Goal: Communication & Community: Answer question/provide support

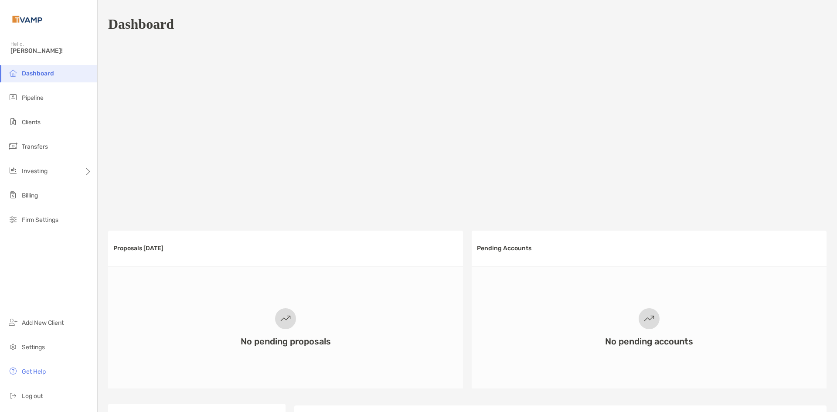
click at [36, 97] on span "Pipeline" at bounding box center [33, 97] width 22 height 7
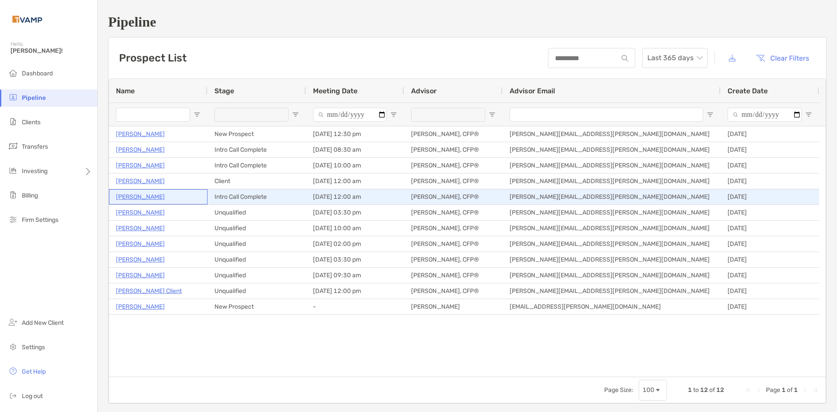
click at [138, 196] on p "John Iozzia" at bounding box center [140, 196] width 49 height 11
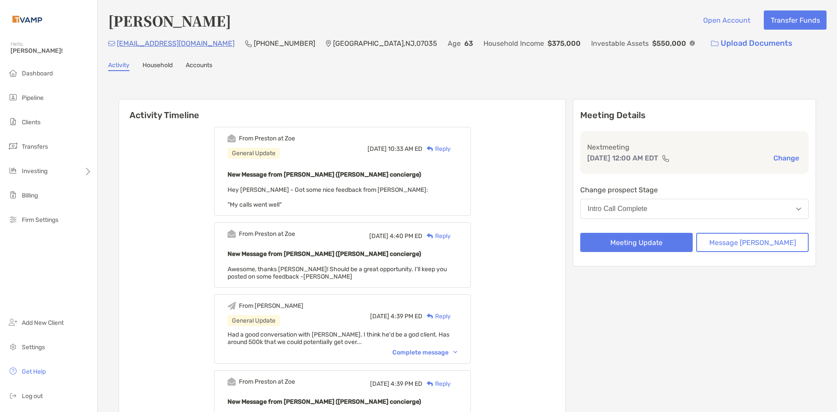
click at [425, 192] on div "New Message from Preston Buhrmaster (Zoe concierge) Hey Josh - Got some nice fe…" at bounding box center [342, 188] width 230 height 39
click at [319, 209] on div "From Preston at Zoe General Update Thu, Sep 18 10:33 AM ED Reply New Message fr…" at bounding box center [342, 171] width 257 height 89
click at [449, 149] on div "Reply" at bounding box center [436, 148] width 28 height 9
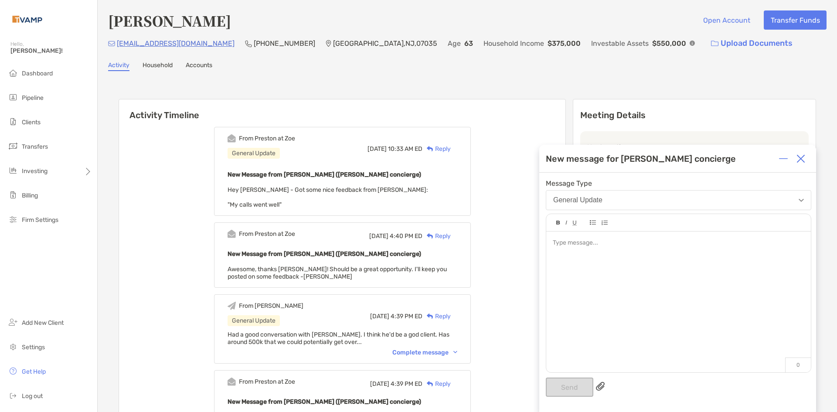
click at [804, 157] on img at bounding box center [800, 158] width 9 height 9
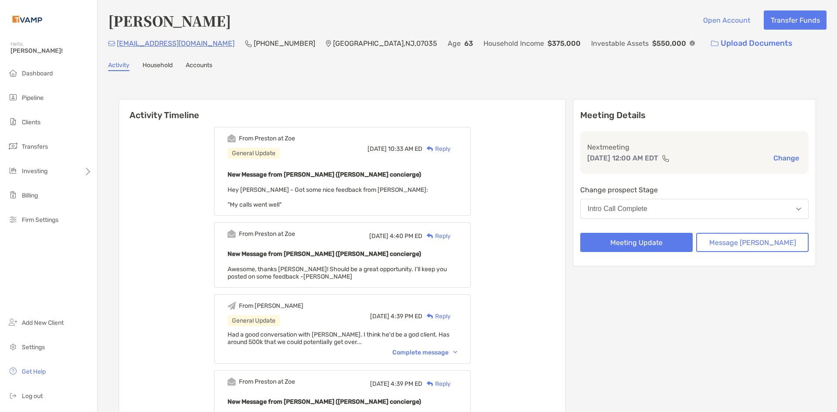
click at [294, 209] on div "From Preston at Zoe General Update Thu, Sep 18 10:33 AM ED Reply New Message fr…" at bounding box center [342, 171] width 257 height 89
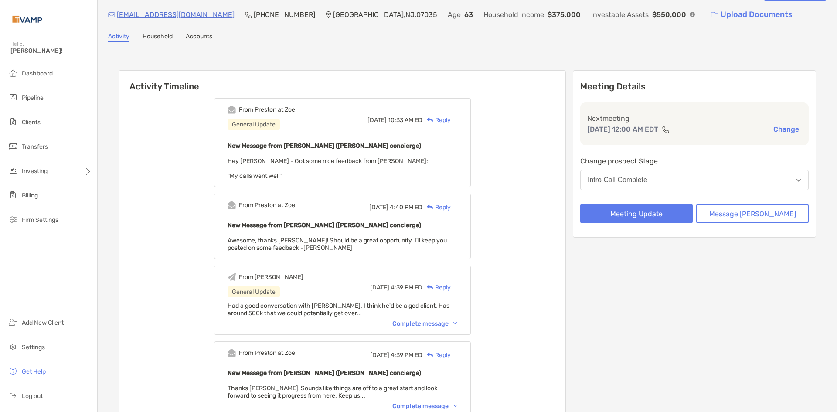
scroll to position [44, 0]
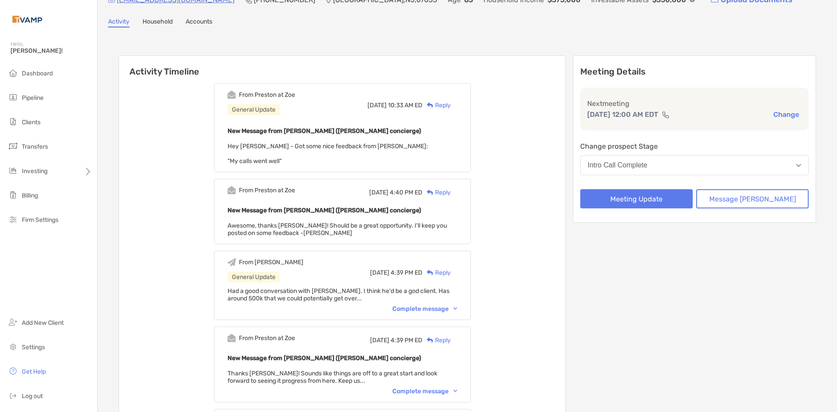
click at [457, 312] on div "Complete message" at bounding box center [424, 308] width 65 height 7
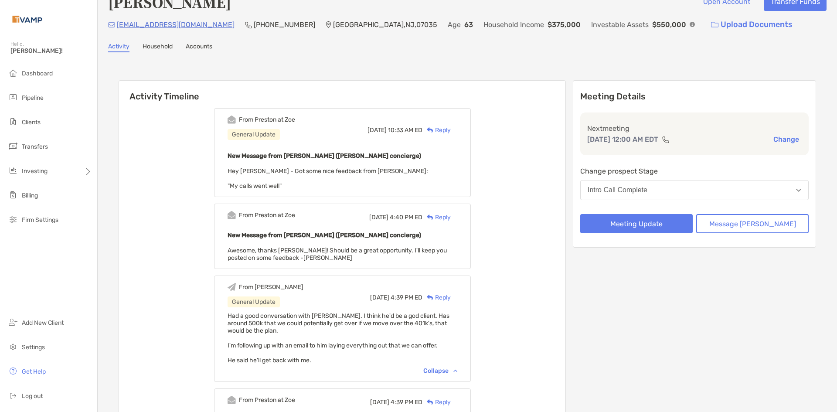
scroll to position [0, 0]
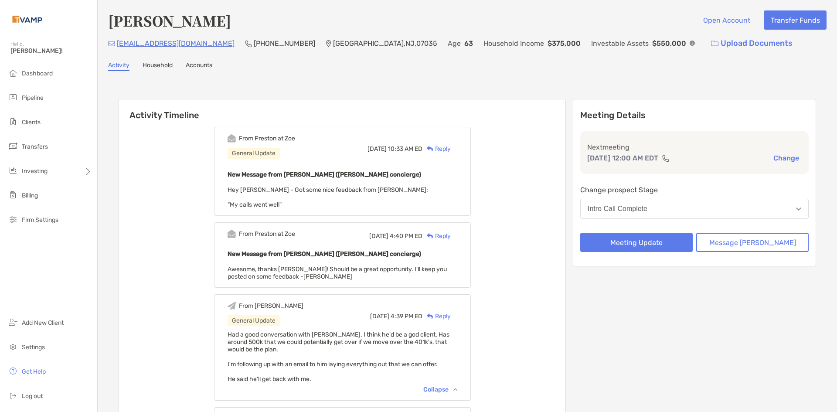
click at [451, 147] on div "Reply" at bounding box center [436, 148] width 28 height 9
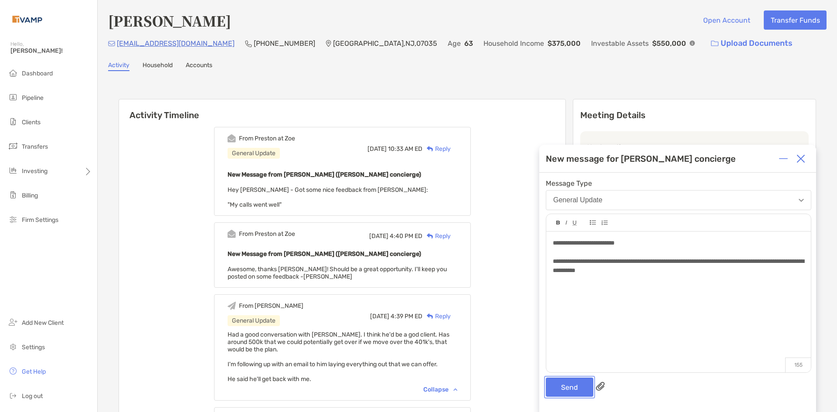
click at [575, 394] on button "Send" at bounding box center [569, 386] width 47 height 19
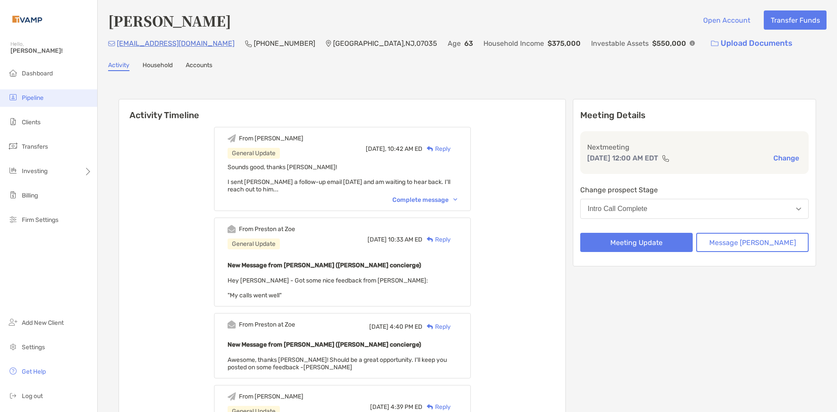
click at [27, 100] on span "Pipeline" at bounding box center [33, 97] width 22 height 7
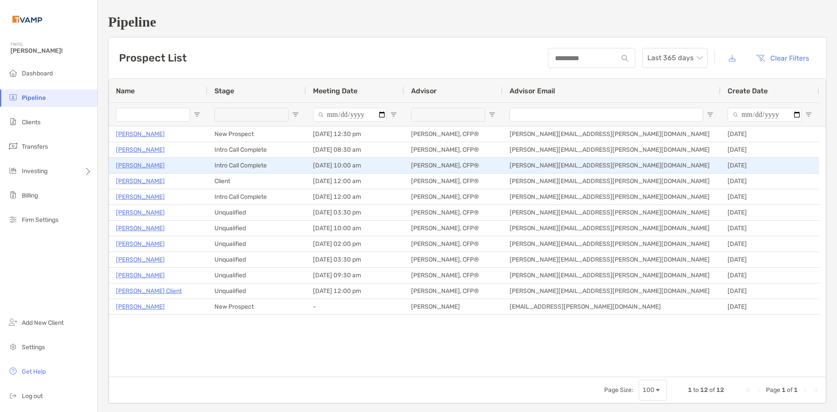
click at [139, 164] on p "Ria Voss" at bounding box center [140, 165] width 49 height 11
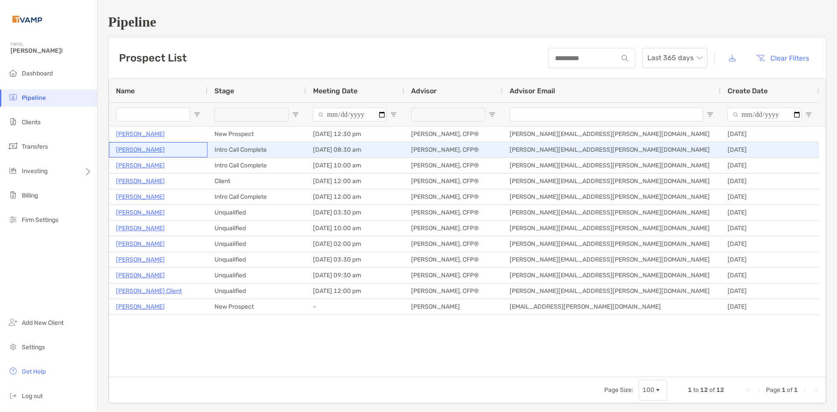
click at [147, 151] on p "[PERSON_NAME]" at bounding box center [140, 149] width 49 height 11
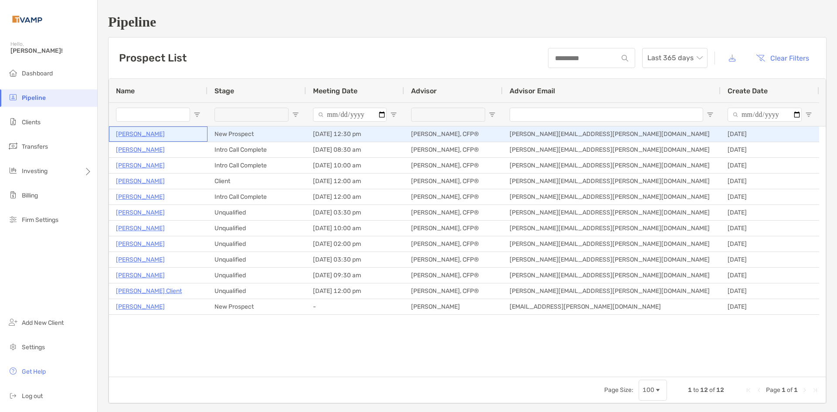
click at [155, 135] on p "Roger Johnston" at bounding box center [140, 134] width 49 height 11
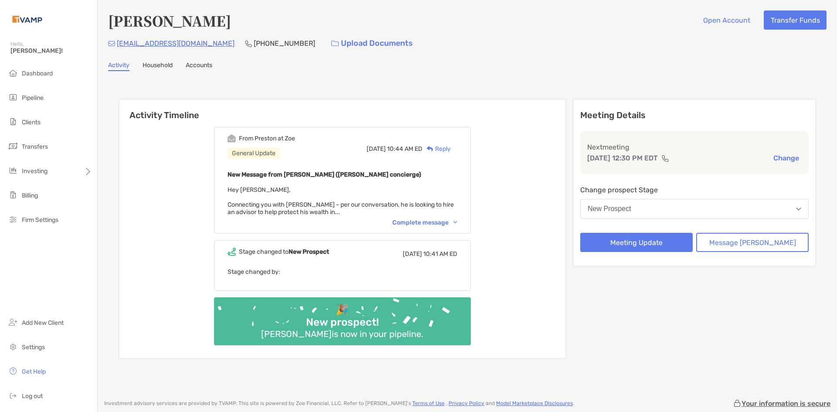
click at [457, 223] on img at bounding box center [455, 222] width 4 height 3
